Goal: Information Seeking & Learning: Find specific page/section

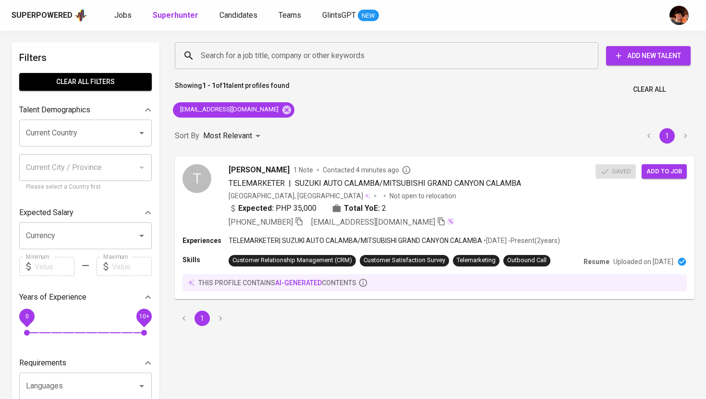
click at [119, 15] on span "Jobs" at bounding box center [122, 15] width 17 height 9
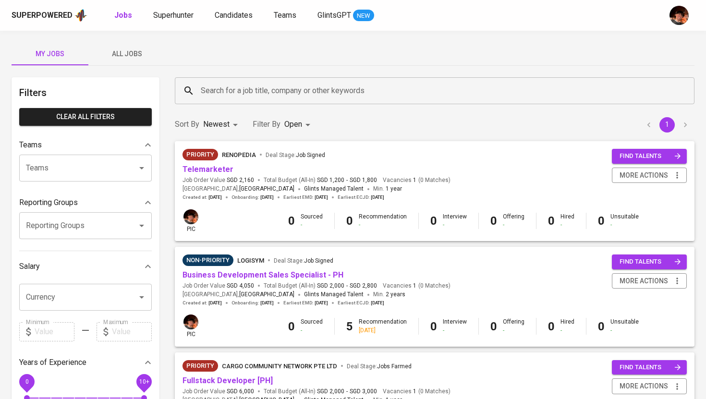
click at [226, 102] on div "Search for a job title, company or other keywords" at bounding box center [434, 90] width 519 height 27
click at [138, 64] on button "All Jobs" at bounding box center [126, 53] width 77 height 23
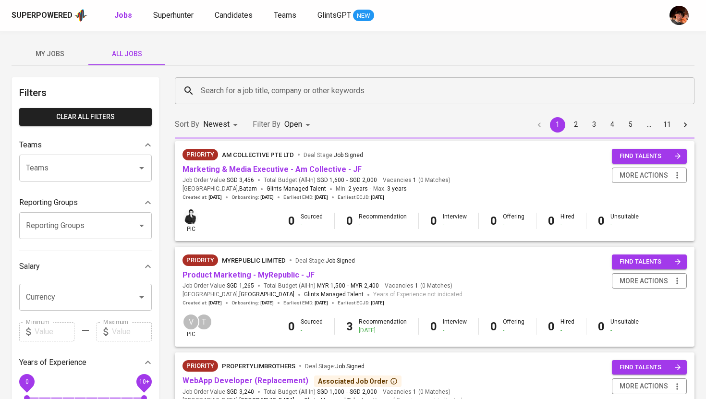
click at [255, 90] on input "Search for a job title, company or other keywords" at bounding box center [436, 91] width 477 height 18
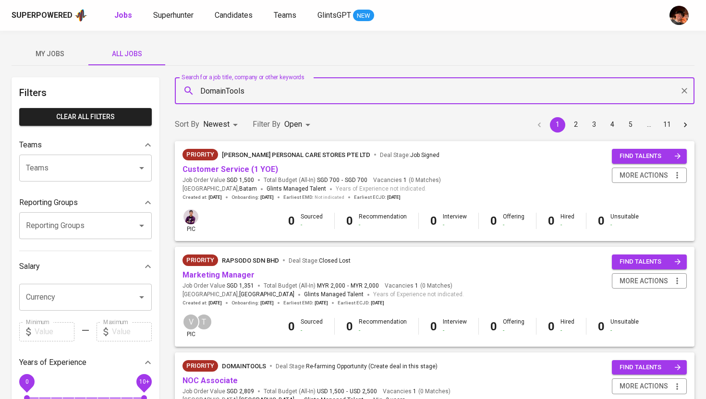
type input "DomainTools"
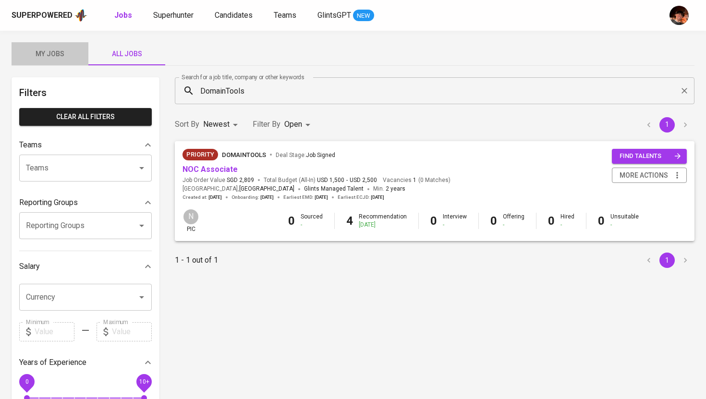
click at [47, 56] on span "My Jobs" at bounding box center [49, 54] width 65 height 12
